Goal: Information Seeking & Learning: Check status

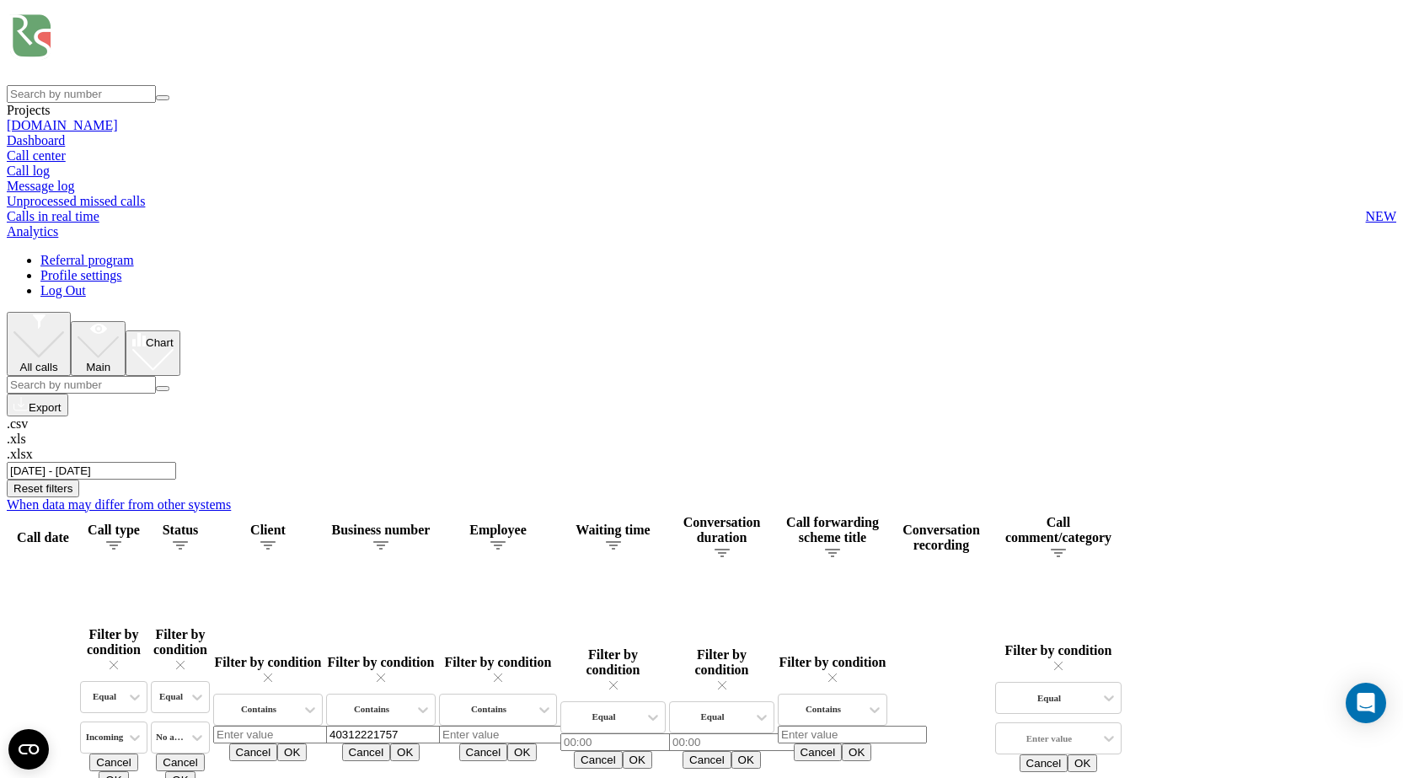
click at [176, 462] on input "01.06.2025 - 31.08.2025" at bounding box center [91, 471] width 169 height 18
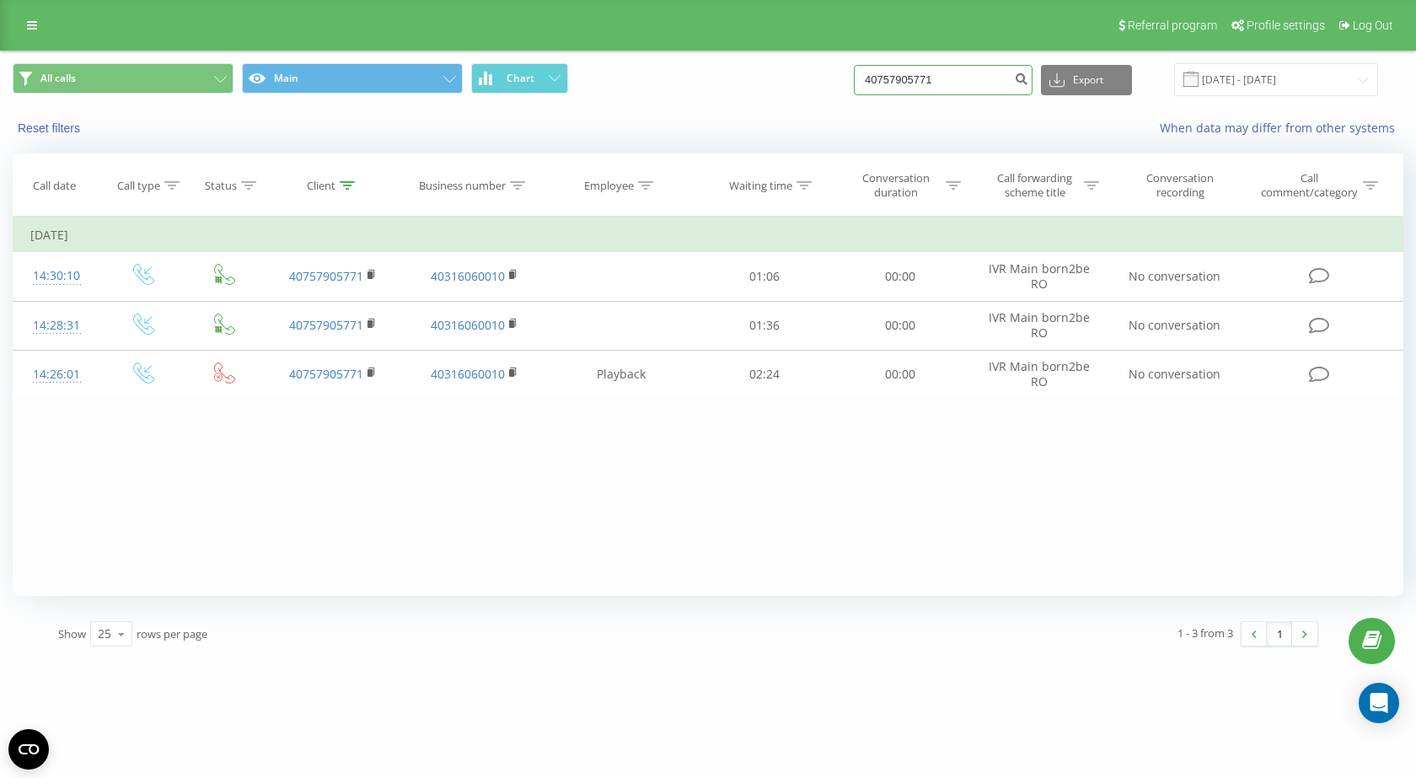
click at [898, 87] on input "40757905771" at bounding box center [943, 80] width 179 height 30
click at [917, 85] on input "40757905771" at bounding box center [943, 80] width 179 height 30
paste input "35744745"
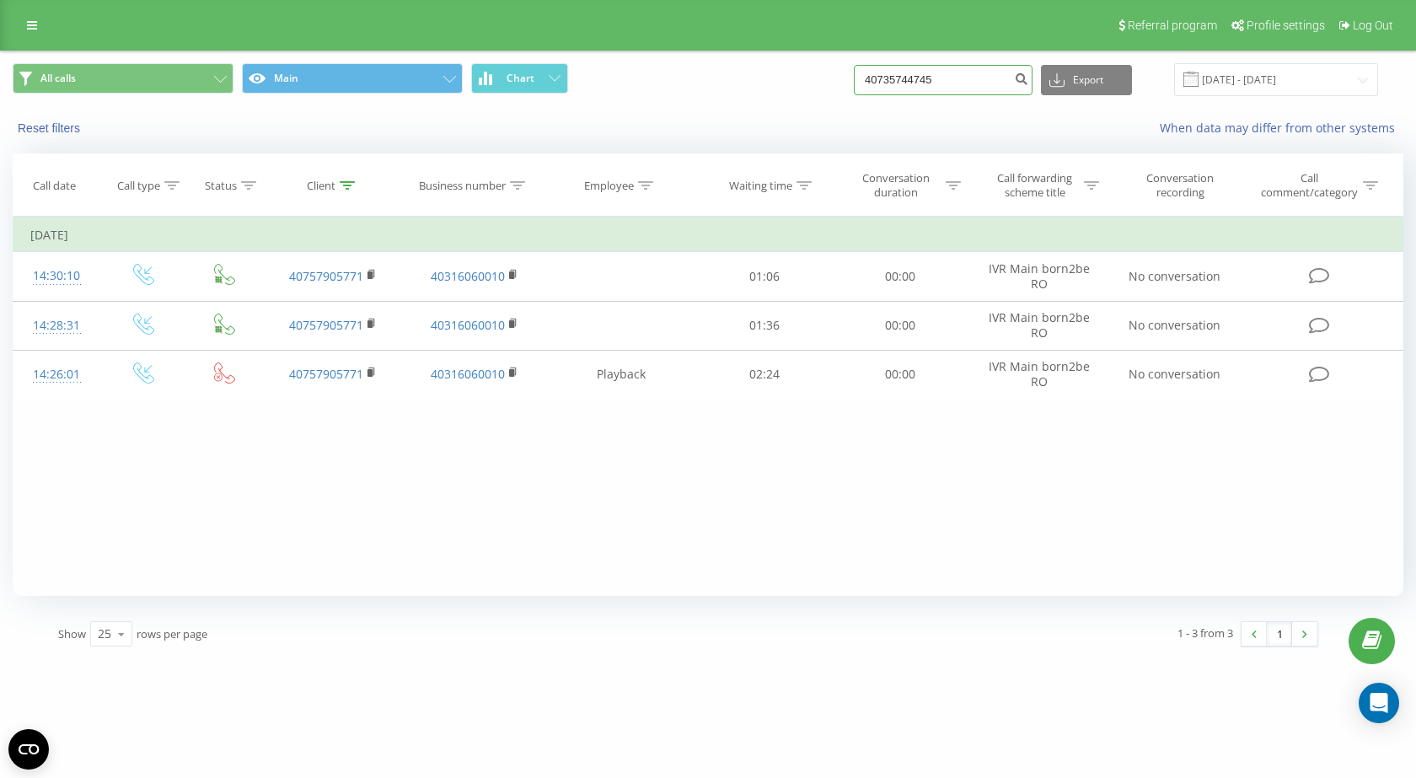
type input "40735744745"
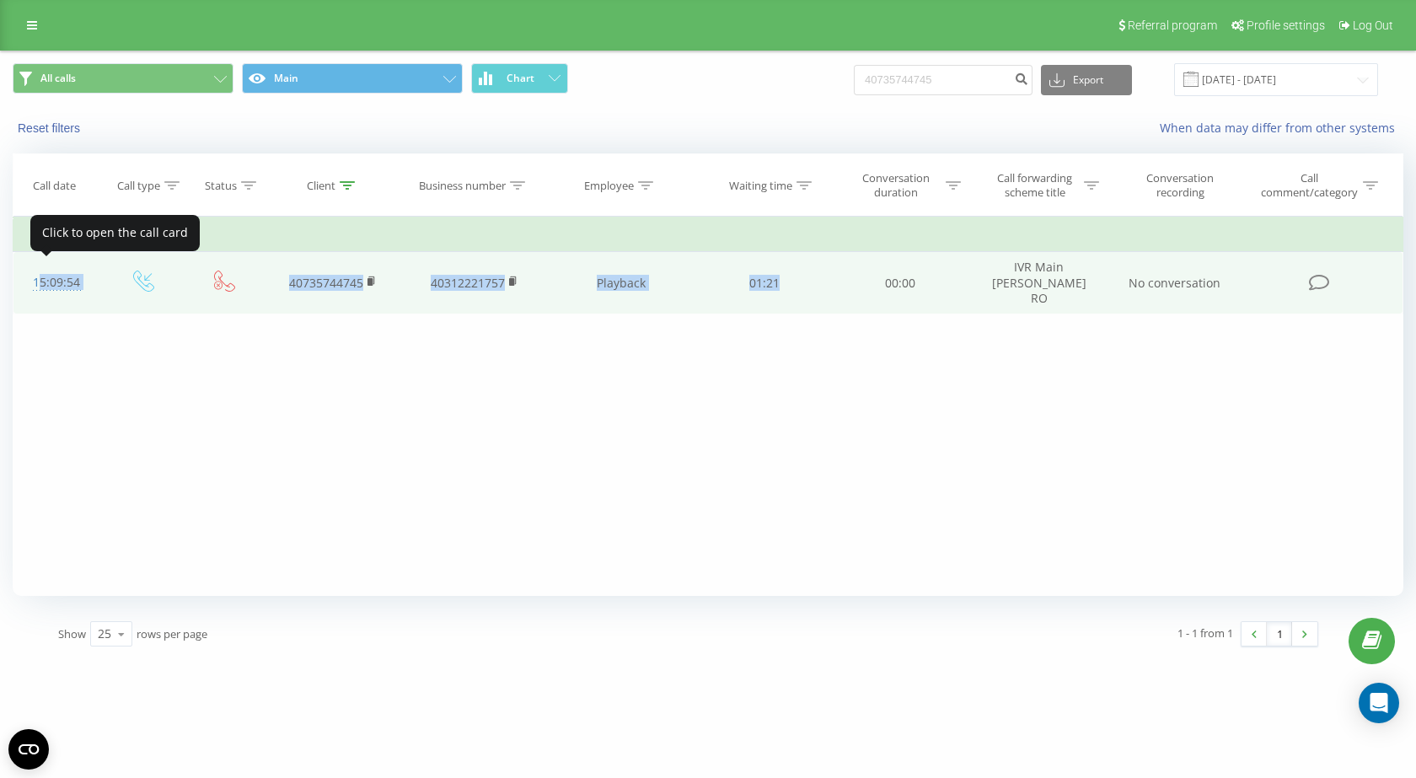
drag, startPoint x: 802, startPoint y: 274, endPoint x: 35, endPoint y: 277, distance: 766.9
click at [35, 277] on tr "15:09:54 40735744745 40312221757 Playback 01:21 00:00 IVR Main Renee RO No conv…" at bounding box center [708, 283] width 1390 height 62
copy tr "15:09:54 40735744745 40312221757 Playback 01:21"
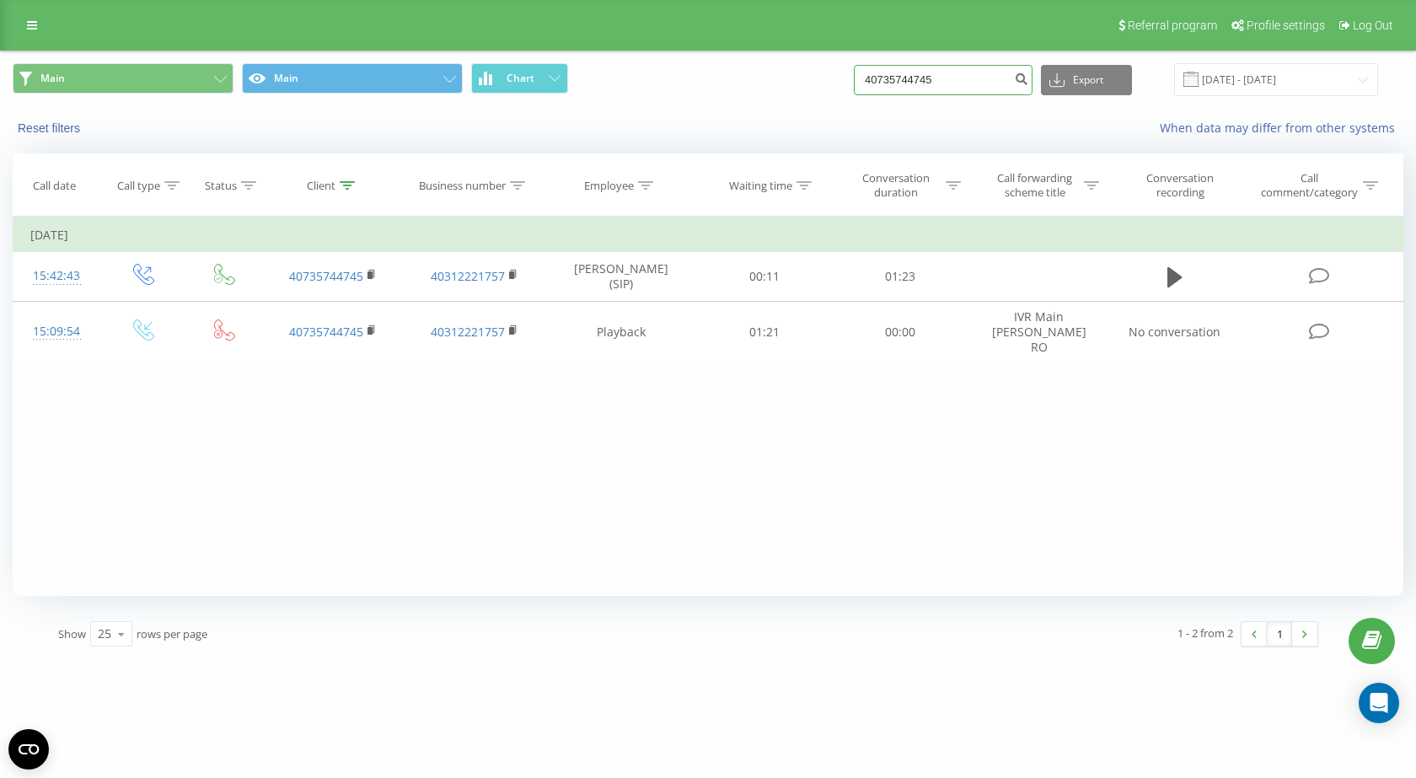
click at [917, 83] on input "40735744745" at bounding box center [943, 80] width 179 height 30
paste input "72280477"
type input "40772280477"
click at [1028, 80] on icon "submit" at bounding box center [1021, 77] width 14 height 10
